Goal: Information Seeking & Learning: Learn about a topic

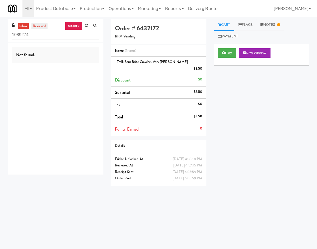
click at [35, 26] on link "reviewed" at bounding box center [39, 26] width 16 height 7
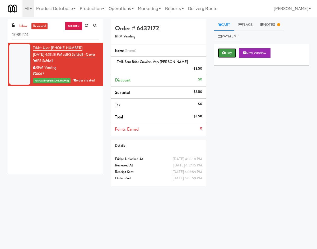
click at [226, 52] on button "Play" at bounding box center [227, 52] width 18 height 9
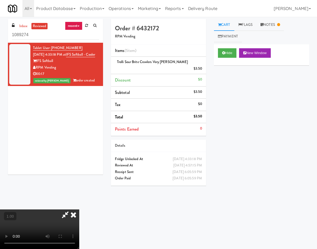
click at [79, 209] on icon at bounding box center [74, 214] width 12 height 11
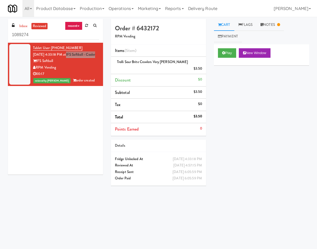
drag, startPoint x: 73, startPoint y: 63, endPoint x: 74, endPoint y: 56, distance: 6.8
click at [74, 56] on div "Tablet User · (716) 807-5658 [DATE] 4:33:18 PM at IFS Softball - Cooler IFS Sof…" at bounding box center [66, 64] width 66 height 39
copy link "IFS Softball - Cooler"
click at [40, 35] on input "1089274" at bounding box center [55, 35] width 87 height 10
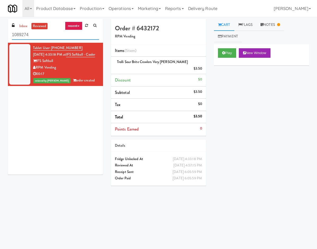
click at [40, 35] on input "1089274" at bounding box center [55, 35] width 87 height 10
paste input "IFS Softball - Cooler"
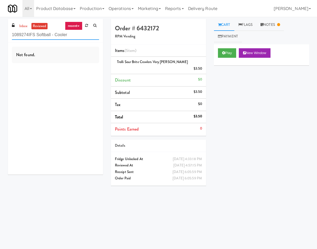
click at [41, 36] on input "1089274IFS Softball - Cooler" at bounding box center [55, 35] width 87 height 10
paste input "text"
type input "IFS Softball - Cooler"
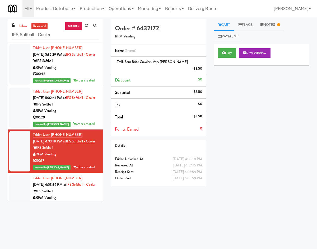
click at [88, 71] on div "RPM Vending" at bounding box center [66, 67] width 66 height 7
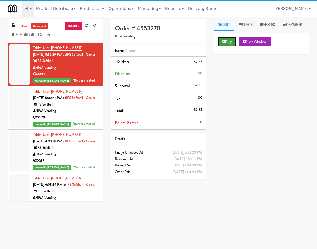
click at [235, 46] on button "Play" at bounding box center [227, 41] width 18 height 9
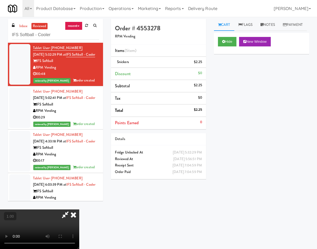
drag, startPoint x: 185, startPoint y: 54, endPoint x: 94, endPoint y: 91, distance: 98.0
click at [79, 209] on icon at bounding box center [74, 214] width 12 height 11
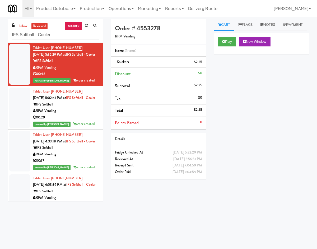
click at [80, 108] on div "IFS Softball" at bounding box center [66, 104] width 66 height 7
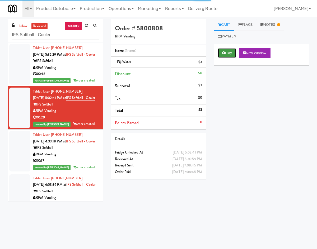
click at [229, 54] on button "Play" at bounding box center [227, 52] width 18 height 9
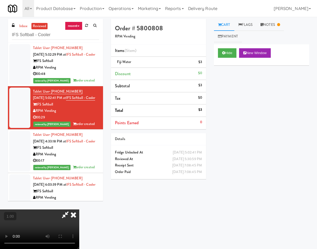
click at [79, 209] on icon at bounding box center [74, 214] width 12 height 11
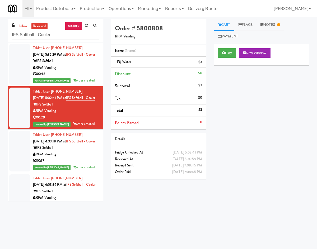
drag, startPoint x: 89, startPoint y: 180, endPoint x: 128, endPoint y: 144, distance: 53.0
click at [88, 164] on div "00:17" at bounding box center [66, 160] width 66 height 7
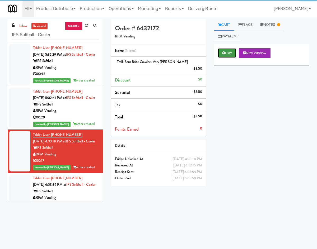
click at [226, 55] on button "Play" at bounding box center [227, 52] width 18 height 9
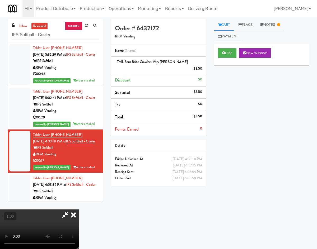
click at [79, 209] on icon at bounding box center [74, 214] width 12 height 11
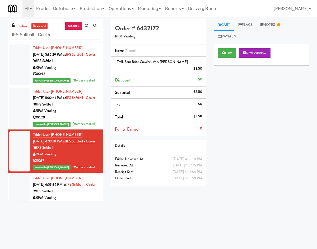
scroll to position [61, 0]
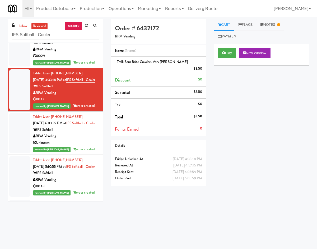
click at [82, 133] on div "IFS Softball" at bounding box center [66, 130] width 66 height 7
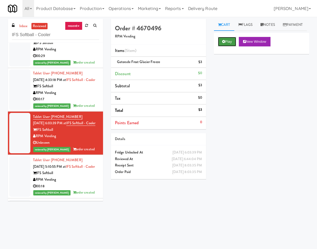
click at [226, 46] on button "Play" at bounding box center [227, 41] width 18 height 9
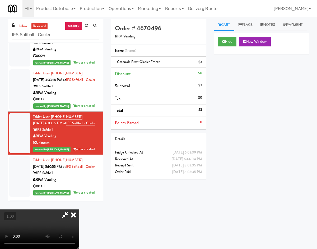
click at [79, 209] on icon at bounding box center [74, 214] width 12 height 11
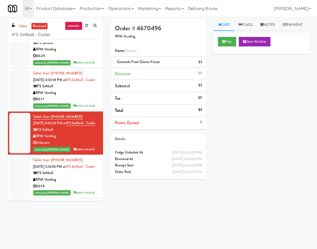
click at [69, 196] on div "Tablet User · (716) 228-6001 Sep 24, 2025 5:10:55 PM at IFS Softball - Cooler I…" at bounding box center [66, 176] width 66 height 39
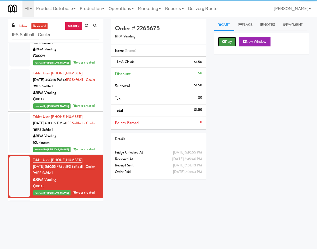
click at [227, 46] on button "Play" at bounding box center [227, 41] width 18 height 9
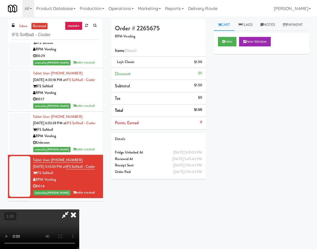
click at [79, 209] on icon at bounding box center [74, 214] width 12 height 11
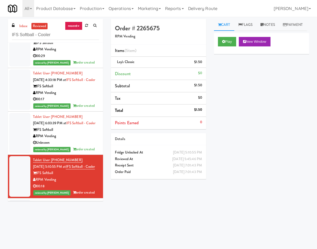
scroll to position [123, 0]
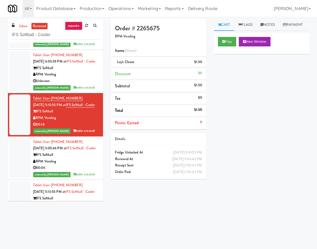
click at [76, 158] on div "IFS Softball" at bounding box center [66, 155] width 66 height 7
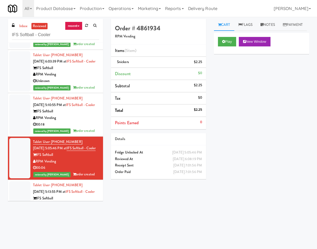
scroll to position [185, 0]
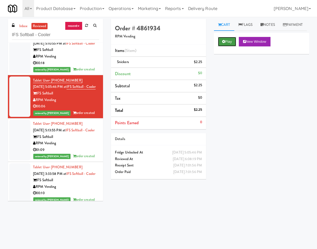
click at [226, 46] on button "Play" at bounding box center [227, 41] width 18 height 9
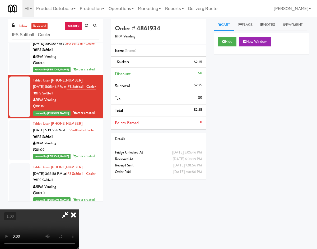
click at [79, 209] on icon at bounding box center [74, 214] width 12 height 11
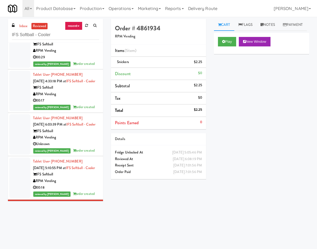
scroll to position [0, 0]
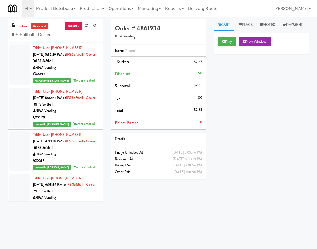
click at [79, 71] on div "RPM Vending" at bounding box center [66, 67] width 66 height 7
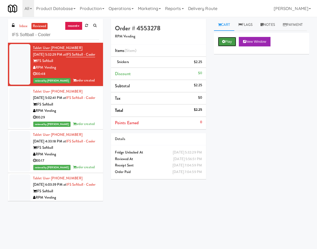
click at [229, 46] on button "Play" at bounding box center [227, 41] width 18 height 9
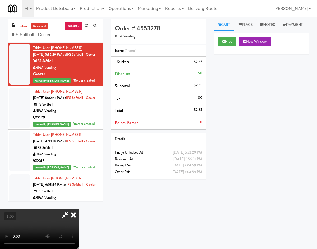
click at [79, 223] on video at bounding box center [39, 229] width 79 height 40
click at [79, 209] on video at bounding box center [39, 229] width 79 height 40
drag, startPoint x: 97, startPoint y: 229, endPoint x: 83, endPoint y: 197, distance: 35.1
click at [79, 229] on video at bounding box center [39, 229] width 79 height 40
click at [79, 209] on icon at bounding box center [74, 214] width 12 height 11
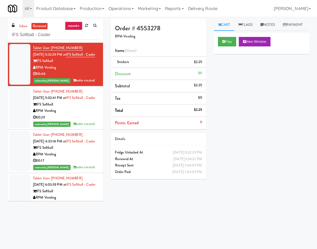
click at [89, 114] on div "RPM Vending" at bounding box center [66, 111] width 66 height 7
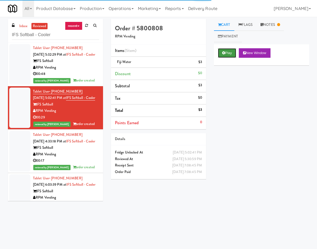
click at [230, 56] on button "Play" at bounding box center [227, 52] width 18 height 9
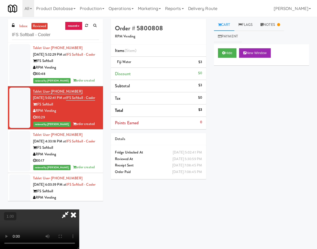
click at [79, 209] on icon at bounding box center [74, 214] width 12 height 11
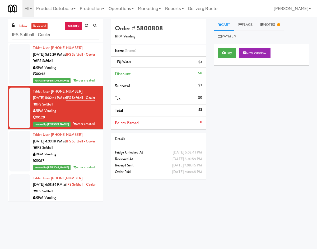
click at [74, 158] on div "RPM Vending" at bounding box center [66, 154] width 66 height 7
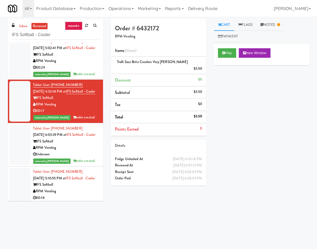
scroll to position [61, 0]
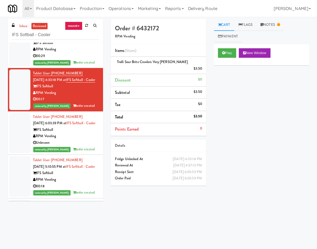
click at [230, 47] on div "Play New Window" at bounding box center [261, 54] width 95 height 21
click at [227, 51] on button "Play" at bounding box center [227, 52] width 18 height 9
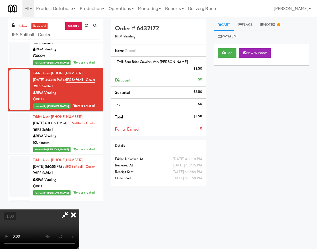
click at [79, 209] on video at bounding box center [39, 229] width 79 height 40
click at [79, 209] on icon at bounding box center [74, 214] width 12 height 11
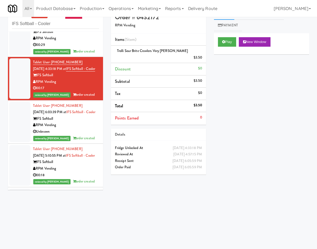
scroll to position [17, 0]
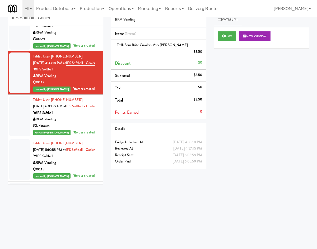
click at [80, 116] on div "IFS Softball" at bounding box center [66, 113] width 66 height 7
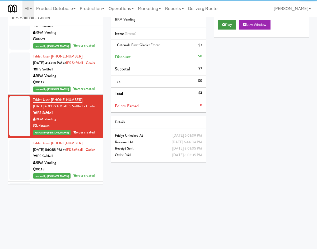
drag, startPoint x: 230, startPoint y: 30, endPoint x: 228, endPoint y: 34, distance: 5.3
click at [230, 30] on div "Play New Window" at bounding box center [261, 26] width 95 height 21
click at [228, 30] on button "Play" at bounding box center [227, 24] width 18 height 9
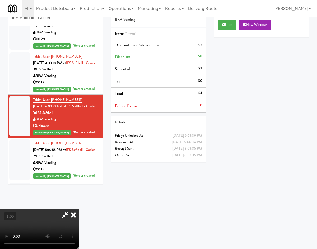
click at [79, 209] on video at bounding box center [39, 229] width 79 height 40
click at [79, 209] on icon at bounding box center [74, 214] width 12 height 11
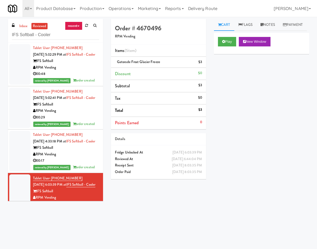
scroll to position [123, 0]
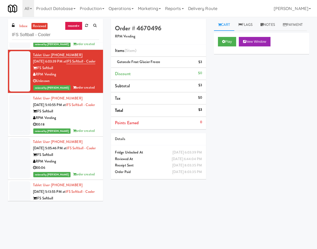
click at [76, 121] on div "RPM Vending" at bounding box center [66, 118] width 66 height 7
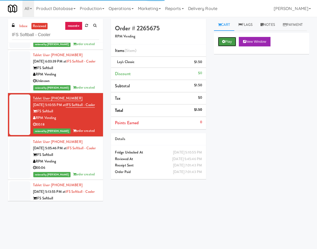
click at [221, 46] on button "Play" at bounding box center [227, 41] width 18 height 9
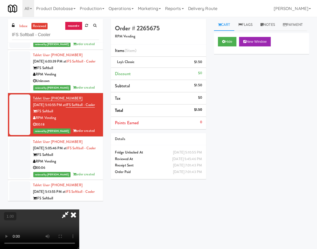
click at [79, 209] on icon at bounding box center [74, 214] width 12 height 11
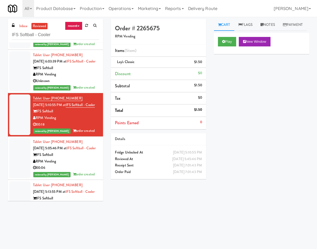
scroll to position [185, 0]
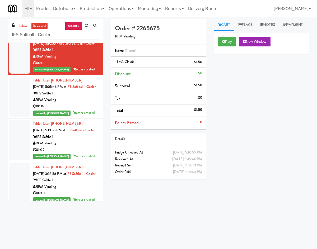
click at [88, 110] on div "00:06" at bounding box center [66, 106] width 66 height 7
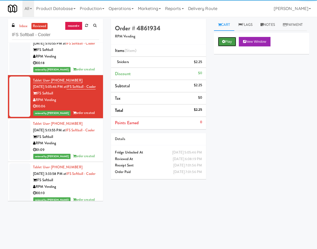
click at [221, 46] on button "Play" at bounding box center [227, 41] width 18 height 9
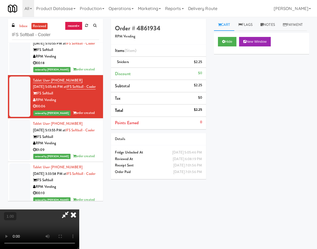
click at [79, 209] on icon at bounding box center [74, 214] width 12 height 11
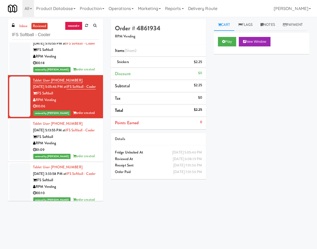
click at [83, 140] on div "IFS Softball" at bounding box center [66, 137] width 66 height 7
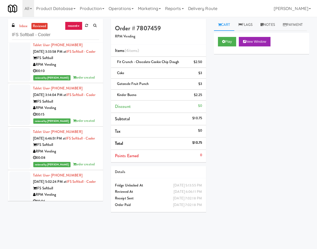
scroll to position [308, 0]
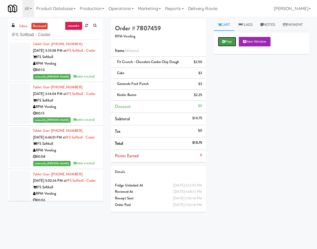
click at [222, 43] on icon at bounding box center [223, 41] width 3 height 3
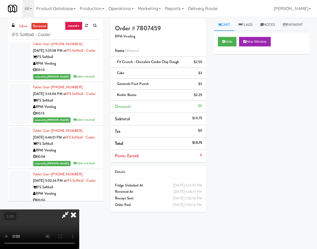
click at [79, 212] on video at bounding box center [39, 229] width 79 height 40
click at [79, 209] on video at bounding box center [39, 229] width 79 height 40
click at [79, 209] on icon at bounding box center [74, 214] width 12 height 11
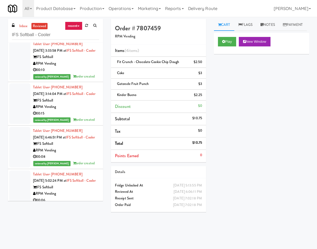
click at [77, 104] on div "IFS Softball" at bounding box center [66, 100] width 66 height 7
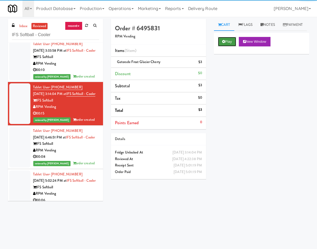
click at [222, 46] on button "Play" at bounding box center [227, 41] width 18 height 9
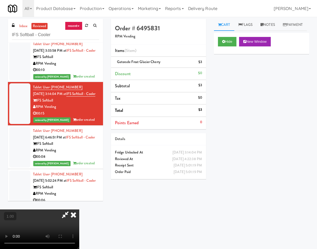
click at [79, 213] on video at bounding box center [39, 229] width 79 height 40
click at [79, 209] on icon at bounding box center [74, 214] width 12 height 11
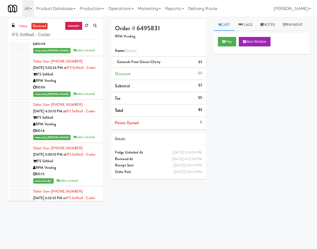
scroll to position [431, 0]
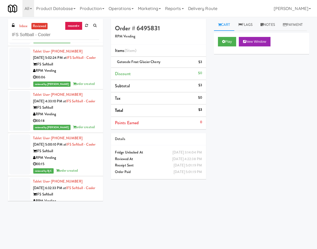
click at [86, 74] on div "RPM Vending" at bounding box center [66, 71] width 66 height 7
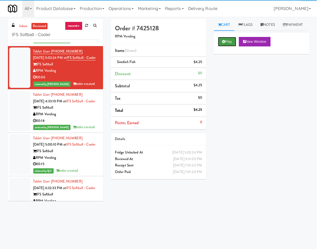
click at [228, 46] on button "Play" at bounding box center [227, 41] width 18 height 9
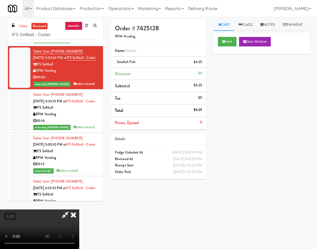
click at [79, 209] on video at bounding box center [39, 229] width 79 height 40
click at [79, 209] on icon at bounding box center [74, 214] width 12 height 11
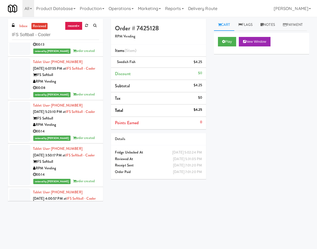
scroll to position [800, 0]
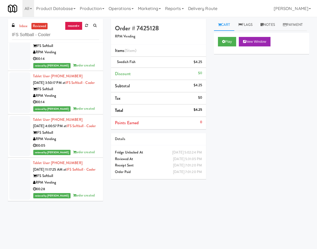
drag, startPoint x: 86, startPoint y: 120, endPoint x: 102, endPoint y: 113, distance: 17.1
click at [87, 56] on div "RPM Vending" at bounding box center [66, 52] width 66 height 7
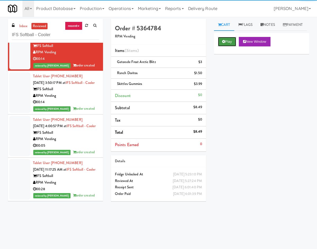
click at [231, 46] on button "Play" at bounding box center [227, 41] width 18 height 9
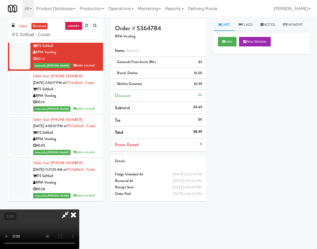
click at [79, 209] on video at bounding box center [39, 229] width 79 height 40
click at [237, 201] on div "Hide New Window Primary Flag Clear Flag if unable to determine what was taken o…" at bounding box center [261, 132] width 95 height 198
click at [79, 209] on icon at bounding box center [74, 214] width 12 height 11
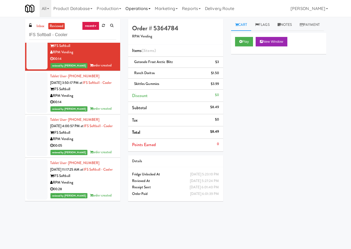
click at [137, 9] on link "Operations" at bounding box center [137, 8] width 29 height 17
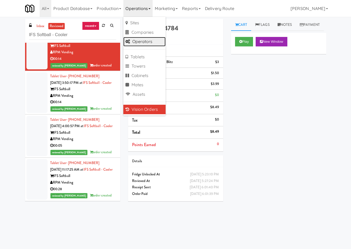
click at [146, 42] on link "Operators" at bounding box center [144, 41] width 42 height 9
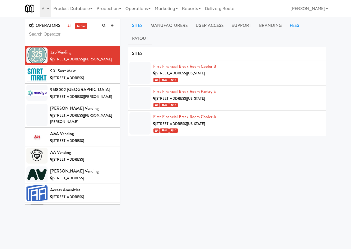
click at [299, 25] on link "Fees" at bounding box center [293, 25] width 17 height 13
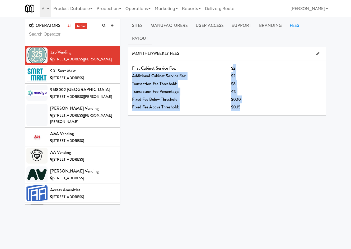
drag, startPoint x: 233, startPoint y: 56, endPoint x: 257, endPoint y: 93, distance: 43.3
click at [257, 93] on div "First Cabinet Service Fee: $2 Additional Cabinet Service Fee: $2 Transaction Fe…" at bounding box center [227, 87] width 198 height 55
click at [257, 103] on div "$0.15" at bounding box center [276, 107] width 91 height 8
drag, startPoint x: 136, startPoint y: 56, endPoint x: 251, endPoint y: 90, distance: 119.9
click at [251, 90] on div "First Cabinet Service Fee: $2 Additional Cabinet Service Fee: $2 Transaction Fe…" at bounding box center [227, 87] width 198 height 55
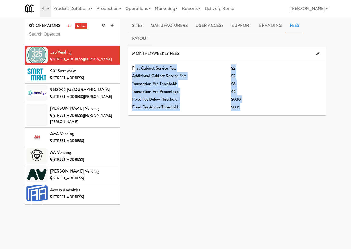
click at [251, 103] on div "$0.15" at bounding box center [276, 107] width 91 height 8
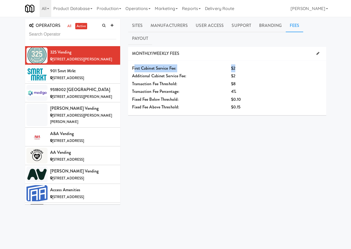
drag, startPoint x: 135, startPoint y: 55, endPoint x: 236, endPoint y: 56, distance: 101.8
click at [236, 64] on div "First Cabinet Service Fee: $2" at bounding box center [227, 68] width 198 height 8
click at [236, 64] on div "$2" at bounding box center [268, 68] width 75 height 8
click at [234, 73] on span "$2" at bounding box center [233, 76] width 4 height 6
drag, startPoint x: 131, startPoint y: 56, endPoint x: 241, endPoint y: 58, distance: 109.7
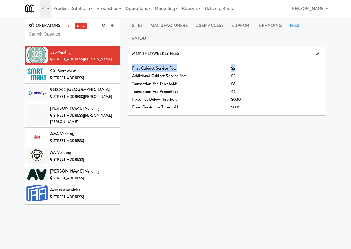
click at [241, 64] on div "First Cabinet Service Fee: $2" at bounding box center [227, 68] width 198 height 8
click at [139, 81] on span "Transaction Fee Threshold:" at bounding box center [154, 84] width 45 height 6
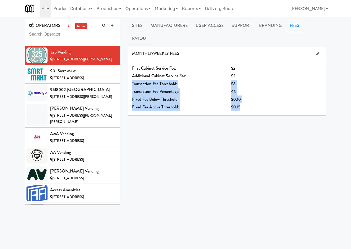
drag, startPoint x: 131, startPoint y: 72, endPoint x: 246, endPoint y: 91, distance: 117.0
click at [246, 91] on div "First Cabinet Service Fee: $2 Additional Cabinet Service Fee: $2 Transaction Fe…" at bounding box center [227, 87] width 198 height 55
click at [247, 95] on div "$0.10" at bounding box center [276, 99] width 91 height 8
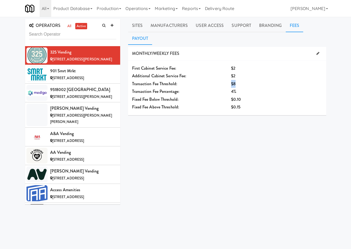
drag, startPoint x: 242, startPoint y: 70, endPoint x: 303, endPoint y: 25, distance: 75.7
click at [225, 80] on div "Transaction Fee Threshold: $8" at bounding box center [227, 84] width 198 height 8
drag, startPoint x: 231, startPoint y: 80, endPoint x: 243, endPoint y: 87, distance: 14.5
click at [243, 87] on div "First Cabinet Service Fee: $2 Additional Cabinet Service Fee: $2 Transaction Fe…" at bounding box center [227, 87] width 198 height 55
click at [238, 95] on div "$0.10" at bounding box center [276, 99] width 91 height 8
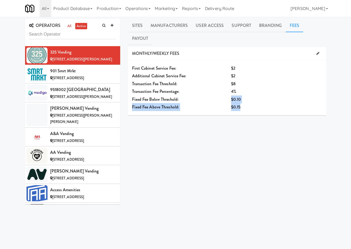
drag, startPoint x: 229, startPoint y: 86, endPoint x: 248, endPoint y: 96, distance: 20.9
click at [248, 96] on div "First Cabinet Service Fee: $2 Additional Cabinet Service Fee: $2 Transaction Fe…" at bounding box center [227, 87] width 198 height 55
click at [248, 103] on div "$0.15" at bounding box center [276, 107] width 91 height 8
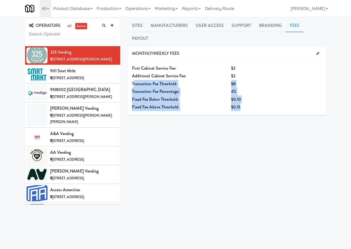
drag, startPoint x: 133, startPoint y: 70, endPoint x: 244, endPoint y: 101, distance: 115.4
click at [244, 101] on div "First Cabinet Service Fee: $2 Additional Cabinet Service Fee: $2 Transaction Fe…" at bounding box center [227, 87] width 198 height 55
drag, startPoint x: 138, startPoint y: 60, endPoint x: 255, endPoint y: 99, distance: 123.4
click at [255, 99] on div "First Cabinet Service Fee: $2 Additional Cabinet Service Fee: $2 Transaction Fe…" at bounding box center [227, 87] width 198 height 55
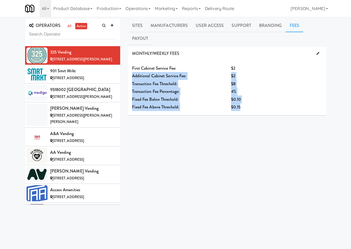
click at [255, 99] on div "First Cabinet Service Fee: $2 Additional Cabinet Service Fee: $2 Transaction Fe…" at bounding box center [227, 87] width 198 height 55
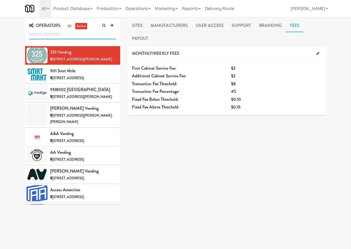
click at [78, 38] on input "text" at bounding box center [72, 35] width 87 height 10
type input "c"
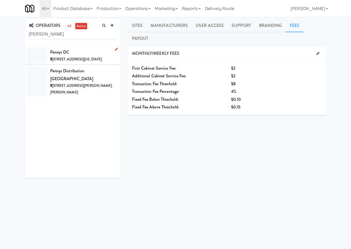
click at [79, 54] on div "Pennys DC" at bounding box center [83, 52] width 66 height 8
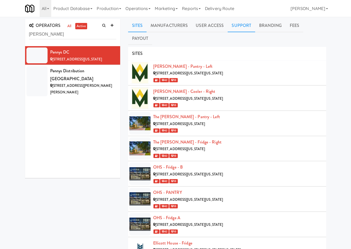
click at [242, 29] on link "Support" at bounding box center [240, 25] width 27 height 13
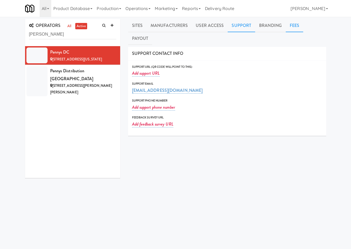
click at [296, 24] on link "Fees" at bounding box center [293, 25] width 17 height 13
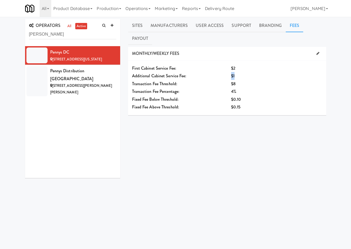
drag, startPoint x: 236, startPoint y: 62, endPoint x: 152, endPoint y: 59, distance: 84.2
click at [224, 72] on div "Additional Cabinet Service Fee: $1" at bounding box center [227, 76] width 198 height 8
click at [74, 37] on input "penny" at bounding box center [72, 35] width 87 height 10
click at [73, 37] on input "penny" at bounding box center [72, 35] width 87 height 10
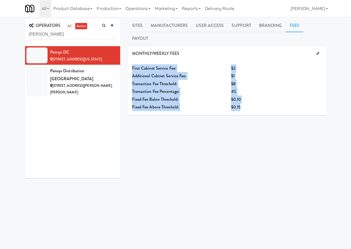
drag, startPoint x: 132, startPoint y: 55, endPoint x: 255, endPoint y: 102, distance: 131.6
click at [255, 102] on div "First Cabinet Service Fee: $2 Additional Cabinet Service Fee: $1 Transaction Fe…" at bounding box center [227, 87] width 198 height 55
click at [181, 103] on div "Fixed Fee Above Threshold:" at bounding box center [177, 107] width 99 height 8
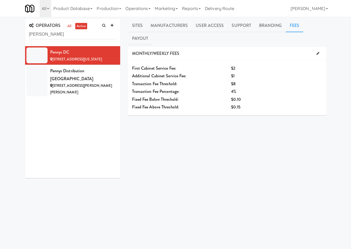
drag, startPoint x: 236, startPoint y: 92, endPoint x: 229, endPoint y: 85, distance: 9.1
click at [234, 104] on span "$0.15" at bounding box center [235, 107] width 9 height 6
drag, startPoint x: 230, startPoint y: 86, endPoint x: 226, endPoint y: 87, distance: 4.9
click at [248, 94] on div "First Cabinet Service Fee: $2 Additional Cabinet Service Fee: $1 Transaction Fe…" at bounding box center [227, 87] width 198 height 55
click at [65, 37] on input "penny" at bounding box center [72, 35] width 87 height 10
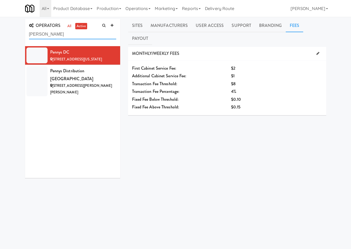
click at [65, 37] on input "penny" at bounding box center [72, 35] width 87 height 10
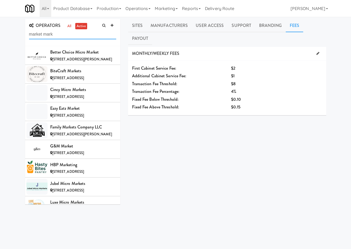
type input "market mark"
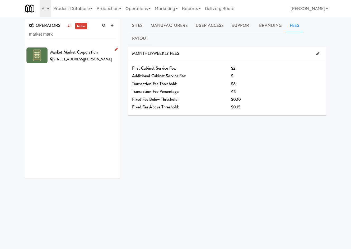
click at [85, 57] on span "5068 Brady Ave, Burlington ON" at bounding box center [82, 59] width 60 height 5
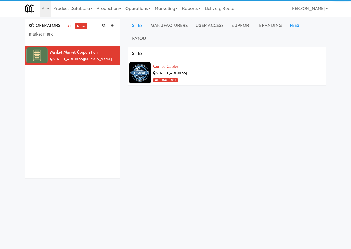
click at [290, 23] on link "Fees" at bounding box center [293, 25] width 17 height 13
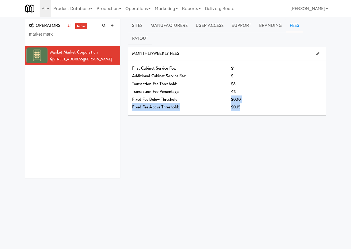
drag, startPoint x: 228, startPoint y: 85, endPoint x: 257, endPoint y: 95, distance: 30.8
click at [257, 95] on div "First Cabinet Service Fee: $1 Additional Cabinet Service Fee: $1 Transaction Fe…" at bounding box center [227, 87] width 198 height 55
click at [257, 103] on div "$0.15" at bounding box center [276, 107] width 91 height 8
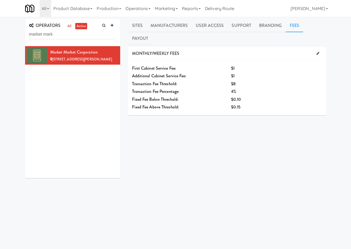
drag, startPoint x: 210, startPoint y: 71, endPoint x: 169, endPoint y: 82, distance: 42.8
click at [207, 80] on div "Transaction Fee Threshold:" at bounding box center [177, 84] width 99 height 8
click at [169, 88] on div "Transaction Fee Percentage:" at bounding box center [177, 92] width 99 height 8
drag, startPoint x: 181, startPoint y: 85, endPoint x: 254, endPoint y: 95, distance: 74.0
click at [254, 95] on div "First Cabinet Service Fee: $1 Additional Cabinet Service Fee: $1 Transaction Fe…" at bounding box center [227, 87] width 198 height 55
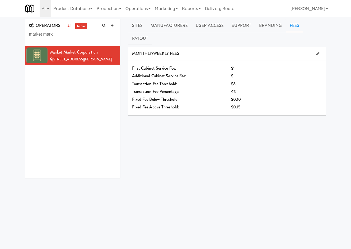
click at [88, 29] on ul "all active" at bounding box center [77, 26] width 24 height 7
drag, startPoint x: 88, startPoint y: 29, endPoint x: 84, endPoint y: 34, distance: 6.4
click at [87, 30] on div "OPERATORS all active market mark" at bounding box center [72, 32] width 95 height 27
click at [84, 34] on input "market mark" at bounding box center [72, 35] width 87 height 10
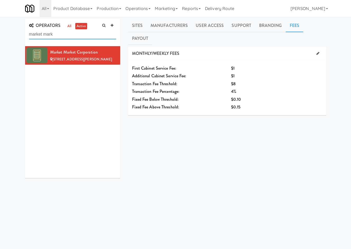
click at [84, 34] on input "market mark" at bounding box center [72, 35] width 87 height 10
click at [141, 4] on link "Operations" at bounding box center [137, 8] width 29 height 17
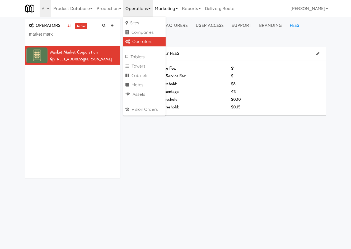
click at [171, 6] on link "Marketing" at bounding box center [165, 8] width 27 height 17
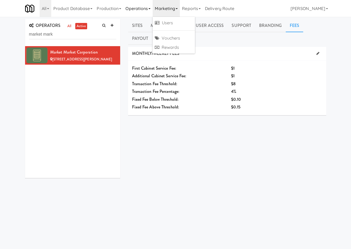
click at [139, 11] on link "Operations" at bounding box center [137, 8] width 29 height 17
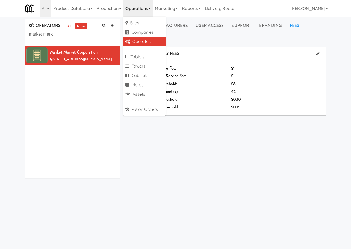
drag, startPoint x: 323, startPoint y: 27, endPoint x: 318, endPoint y: 26, distance: 5.0
click at [152, 32] on link "Payout" at bounding box center [140, 38] width 24 height 13
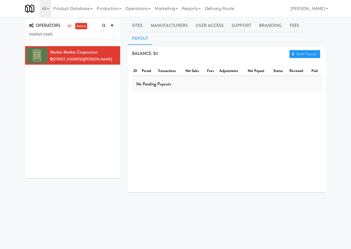
click at [91, 40] on div "OPERATORS all active market mark" at bounding box center [72, 32] width 95 height 27
click at [68, 35] on input "market mark" at bounding box center [72, 35] width 87 height 10
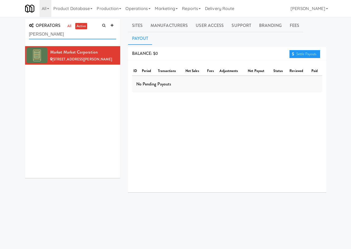
type input "penny"
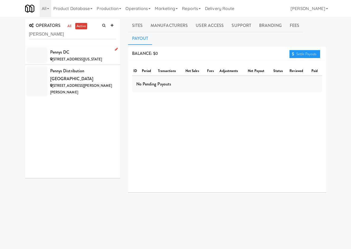
click at [65, 52] on div "Pennys DC" at bounding box center [83, 52] width 66 height 8
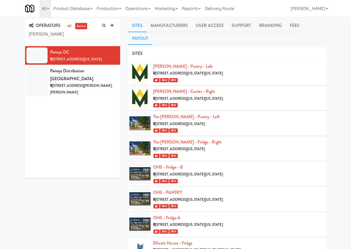
click at [152, 32] on link "Payout" at bounding box center [140, 38] width 24 height 13
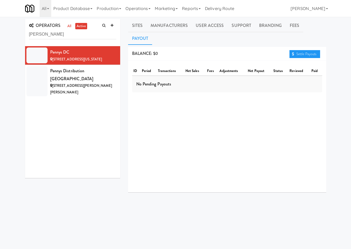
click at [234, 76] on div "No Pending Payouts" at bounding box center [227, 84] width 190 height 16
click at [97, 83] on div "2186 Sally Way, Eugene OR" at bounding box center [83, 89] width 66 height 13
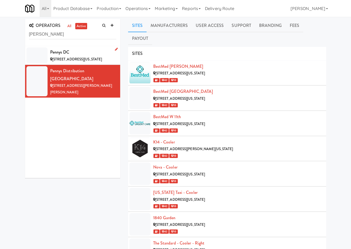
click at [87, 51] on div "Pennys DC" at bounding box center [83, 52] width 66 height 8
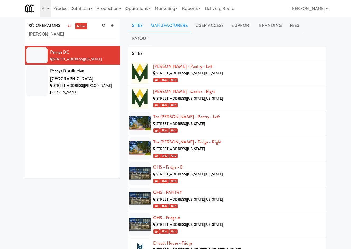
click at [165, 27] on link "Manufacturers" at bounding box center [168, 25] width 45 height 13
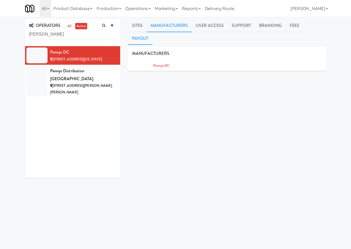
click at [152, 32] on link "Payout" at bounding box center [140, 38] width 24 height 13
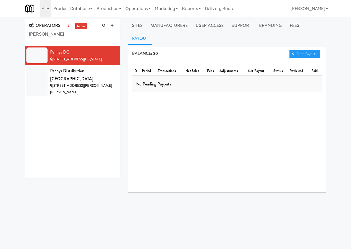
drag, startPoint x: 138, startPoint y: 74, endPoint x: 228, endPoint y: 74, distance: 89.7
click at [228, 76] on div "No Pending Payouts" at bounding box center [227, 84] width 190 height 16
click at [174, 76] on div "No Pending Payouts" at bounding box center [227, 84] width 190 height 16
drag, startPoint x: 176, startPoint y: 65, endPoint x: 186, endPoint y: 95, distance: 31.9
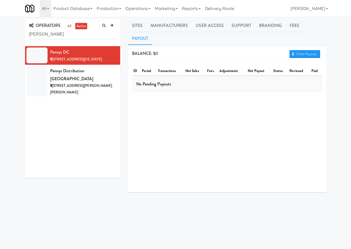
click at [186, 95] on div "ID period transactions net sales fees adjustments net payout status reviewed pa…" at bounding box center [227, 126] width 198 height 132
drag, startPoint x: 154, startPoint y: 69, endPoint x: 166, endPoint y: 119, distance: 51.0
click at [166, 119] on div "ID period transactions net sales fees adjustments net payout status reviewed pa…" at bounding box center [227, 126] width 198 height 132
click at [166, 118] on div "ID period transactions net sales fees adjustments net payout status reviewed pa…" at bounding box center [227, 126] width 198 height 132
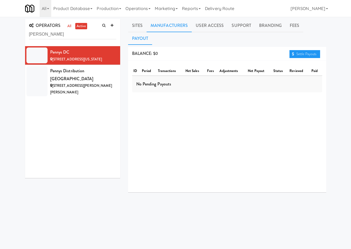
click at [164, 25] on link "Manufacturers" at bounding box center [168, 25] width 45 height 13
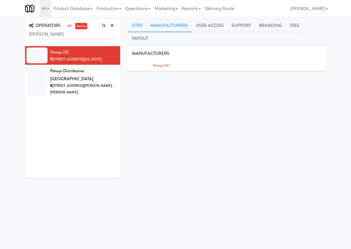
click at [136, 28] on link "Sites" at bounding box center [137, 25] width 19 height 13
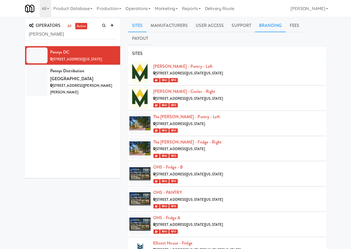
click at [255, 21] on link "Branding" at bounding box center [270, 25] width 31 height 13
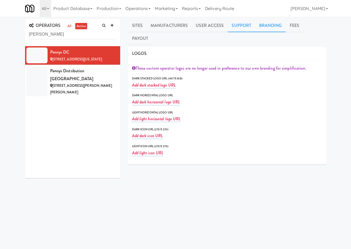
click at [244, 24] on link "Support" at bounding box center [240, 25] width 27 height 13
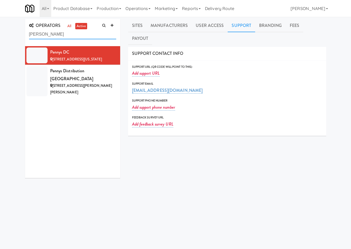
click at [98, 38] on input "penny" at bounding box center [72, 35] width 87 height 10
drag, startPoint x: 97, startPoint y: 37, endPoint x: 98, endPoint y: 32, distance: 5.6
click at [97, 37] on input "penny" at bounding box center [72, 35] width 87 height 10
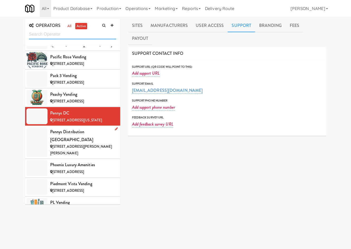
scroll to position [4135, 0]
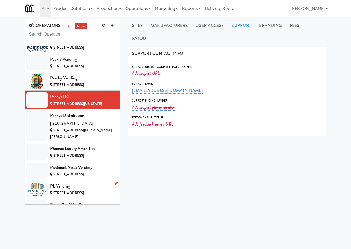
click at [79, 182] on div "PL Vending" at bounding box center [83, 186] width 66 height 8
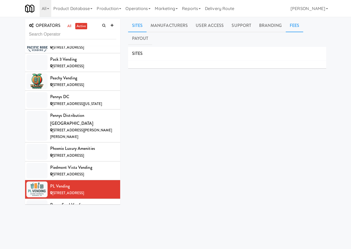
click at [288, 27] on link "Fees" at bounding box center [293, 25] width 17 height 13
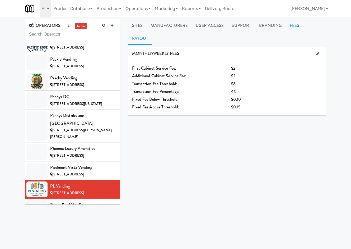
click at [152, 32] on link "Payout" at bounding box center [140, 38] width 24 height 13
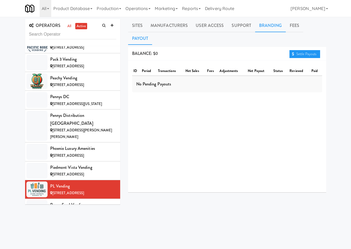
click at [270, 26] on link "Branding" at bounding box center [270, 25] width 31 height 13
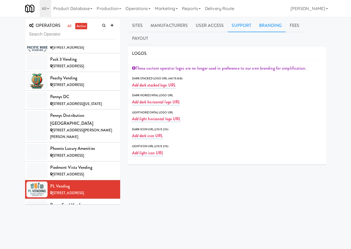
click at [237, 28] on link "Support" at bounding box center [240, 25] width 27 height 13
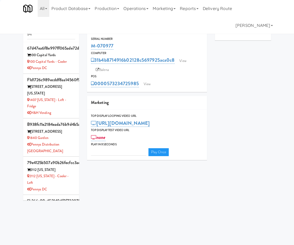
type input "3"
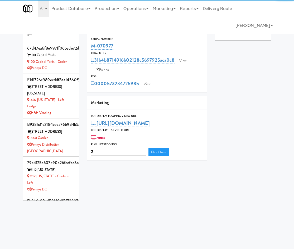
click at [49, 36] on input "94" at bounding box center [51, 35] width 48 height 10
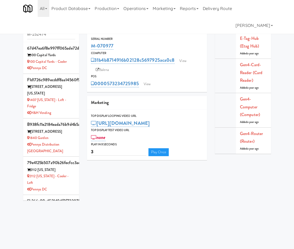
type input "M-152474"
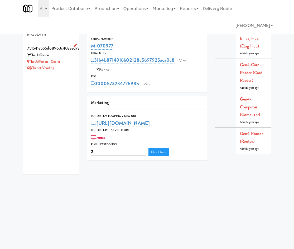
click at [68, 70] on div "Chariot Vending" at bounding box center [51, 68] width 48 height 7
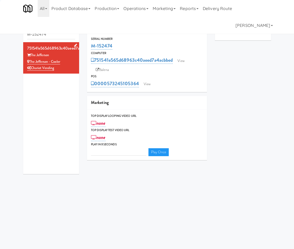
type input "3"
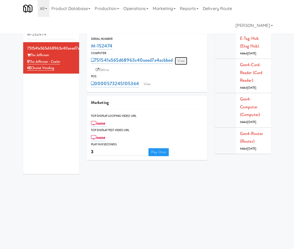
click at [185, 60] on link "View" at bounding box center [181, 61] width 12 height 8
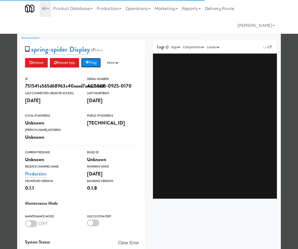
click at [96, 64] on button "Ping" at bounding box center [91, 62] width 20 height 9
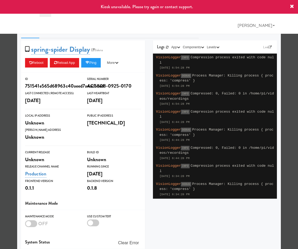
click at [7, 74] on div at bounding box center [149, 124] width 298 height 249
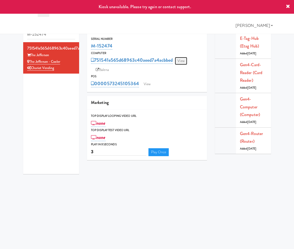
click at [185, 62] on link "View" at bounding box center [181, 61] width 12 height 8
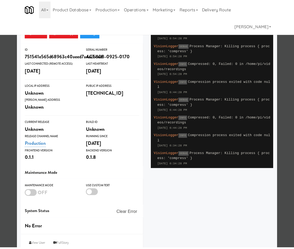
scroll to position [38, 0]
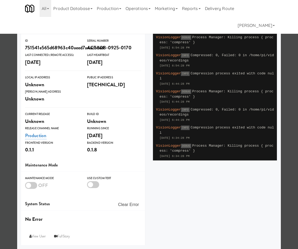
click at [12, 139] on div at bounding box center [149, 124] width 298 height 249
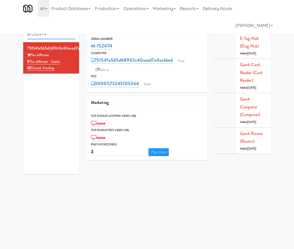
click at [43, 36] on input "M-152474" at bounding box center [51, 35] width 48 height 10
paste input "3708"
type input "M-153708"
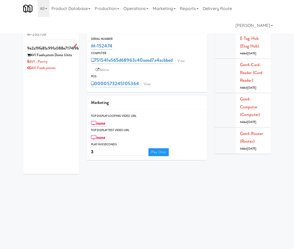
click at [65, 65] on div "AVI - Pantry" at bounding box center [51, 62] width 48 height 7
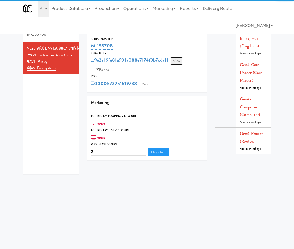
click at [177, 60] on link "View" at bounding box center [176, 61] width 12 height 8
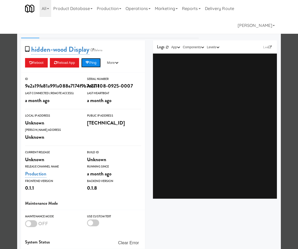
click at [97, 64] on button "Ping" at bounding box center [91, 62] width 20 height 9
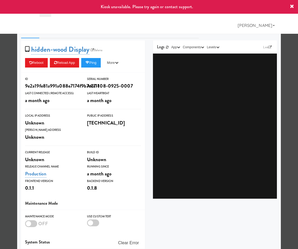
click at [5, 98] on div at bounding box center [149, 124] width 298 height 249
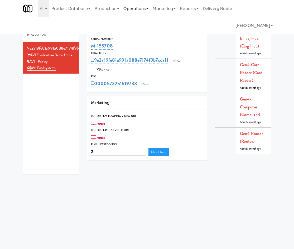
click at [139, 9] on link "Operations" at bounding box center [135, 8] width 29 height 17
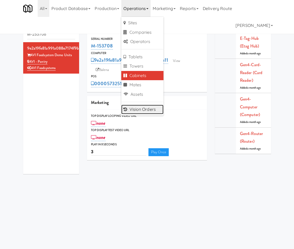
click at [141, 109] on link "Vision Orders" at bounding box center [142, 109] width 42 height 9
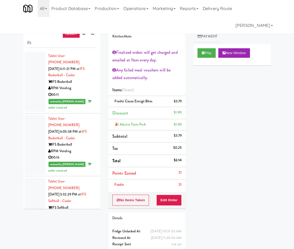
click at [84, 85] on div "RPM Vending" at bounding box center [72, 88] width 48 height 7
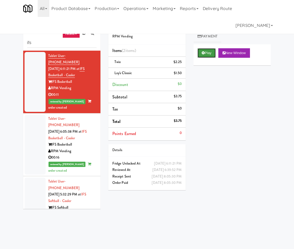
click at [208, 56] on button "Play" at bounding box center [207, 52] width 18 height 9
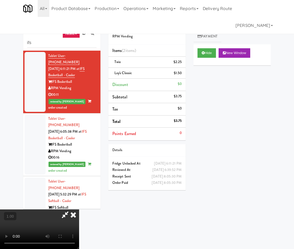
drag, startPoint x: 170, startPoint y: 66, endPoint x: 127, endPoint y: 75, distance: 43.9
click at [79, 209] on icon at bounding box center [74, 214] width 12 height 11
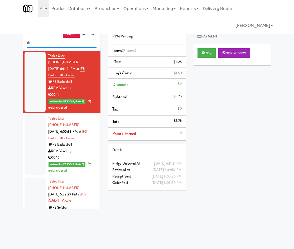
click at [61, 43] on input "ifs" at bounding box center [61, 43] width 69 height 10
type input "ifs sof"
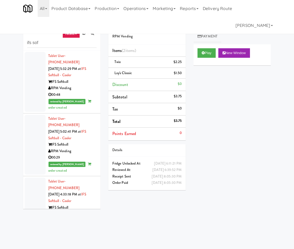
click at [90, 85] on div "RPM Vending" at bounding box center [72, 88] width 48 height 7
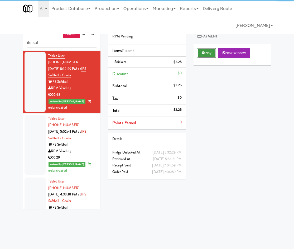
click at [207, 53] on button "Play" at bounding box center [207, 52] width 18 height 9
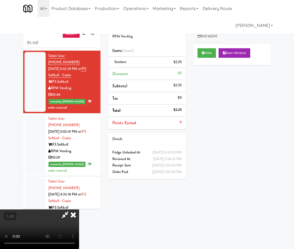
click at [79, 209] on video at bounding box center [39, 229] width 79 height 40
click at [79, 209] on icon at bounding box center [74, 214] width 12 height 11
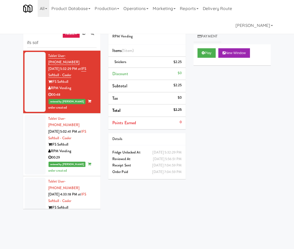
click at [90, 126] on div "Tablet User · (716) 870-0189 [DATE] 5:02:41 PM at IFS Softball - Cooler IFS Sof…" at bounding box center [72, 145] width 48 height 58
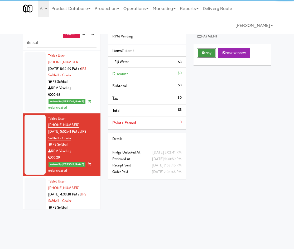
click at [206, 50] on button "Play" at bounding box center [207, 52] width 18 height 9
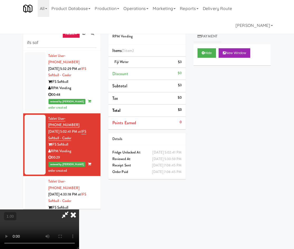
drag, startPoint x: 173, startPoint y: 68, endPoint x: 108, endPoint y: 75, distance: 65.1
click at [79, 209] on icon at bounding box center [74, 214] width 12 height 11
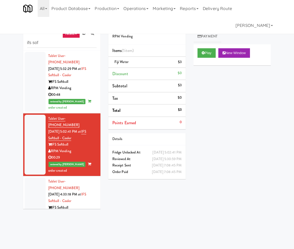
drag, startPoint x: 87, startPoint y: 187, endPoint x: 105, endPoint y: 174, distance: 22.1
click at [86, 204] on div "IFS Softball" at bounding box center [72, 207] width 48 height 7
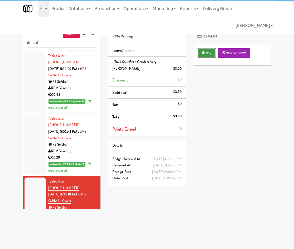
click at [205, 54] on button "Play" at bounding box center [207, 52] width 18 height 9
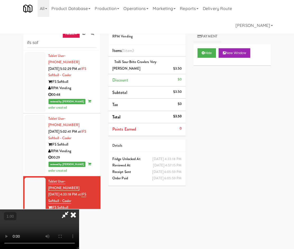
click at [79, 209] on icon at bounding box center [74, 214] width 12 height 11
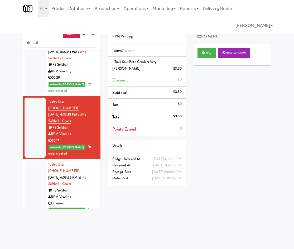
scroll to position [123, 0]
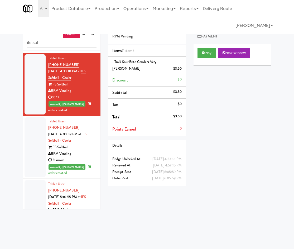
click at [91, 144] on div "IFS Softball" at bounding box center [72, 147] width 48 height 7
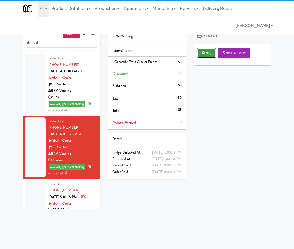
click at [211, 50] on button "Play" at bounding box center [207, 52] width 18 height 9
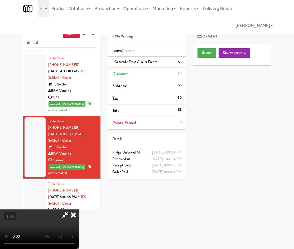
click at [79, 209] on video at bounding box center [39, 229] width 79 height 40
drag, startPoint x: 169, startPoint y: 67, endPoint x: 129, endPoint y: 85, distance: 43.6
click at [79, 209] on icon at bounding box center [74, 214] width 12 height 11
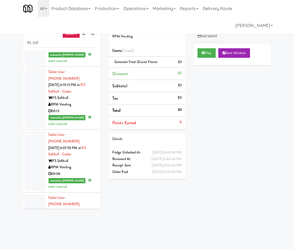
scroll to position [923, 0]
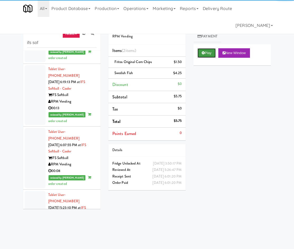
click at [205, 53] on button "Play" at bounding box center [207, 52] width 18 height 9
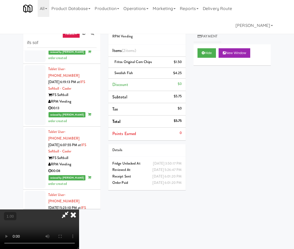
click at [79, 209] on video at bounding box center [39, 229] width 79 height 40
drag, startPoint x: 173, startPoint y: 68, endPoint x: 171, endPoint y: 70, distance: 2.9
click at [79, 209] on icon at bounding box center [74, 214] width 12 height 11
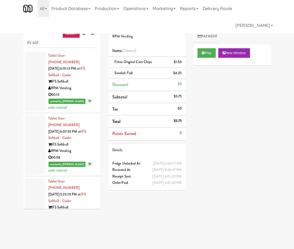
scroll to position [969, 0]
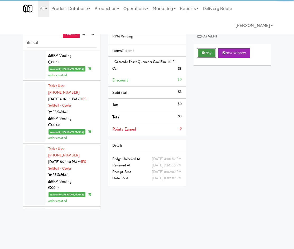
click at [210, 54] on button "Play" at bounding box center [207, 52] width 18 height 9
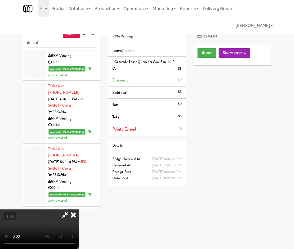
click at [79, 209] on icon at bounding box center [74, 214] width 12 height 11
